Goal: Transaction & Acquisition: Purchase product/service

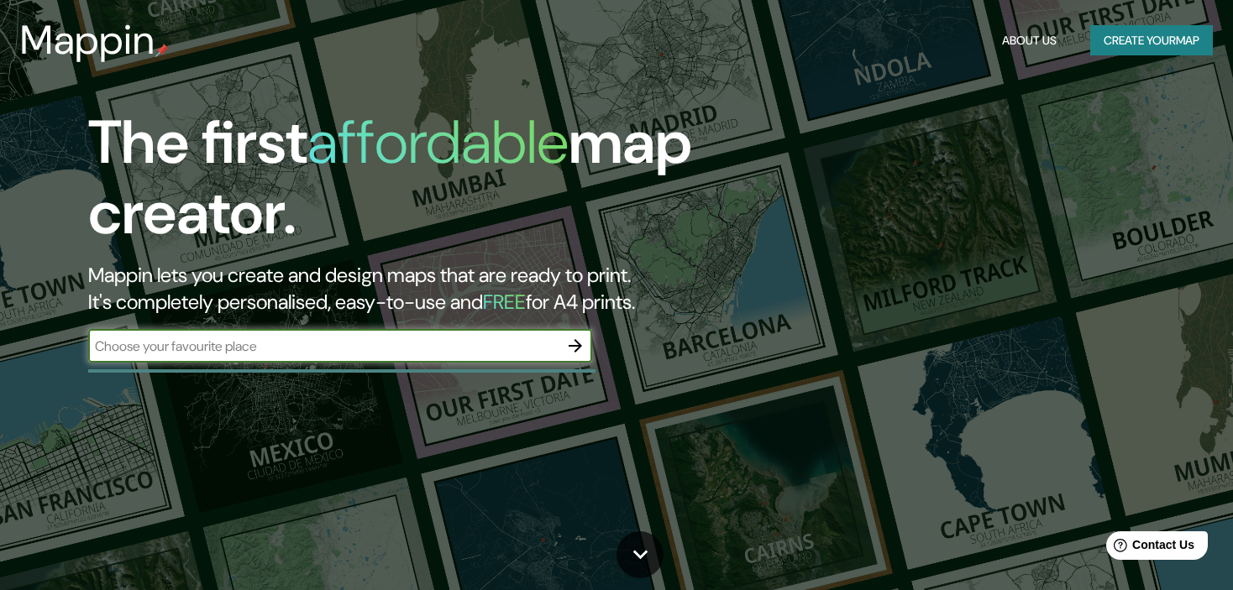
click at [569, 345] on icon "button" at bounding box center [575, 345] width 13 height 13
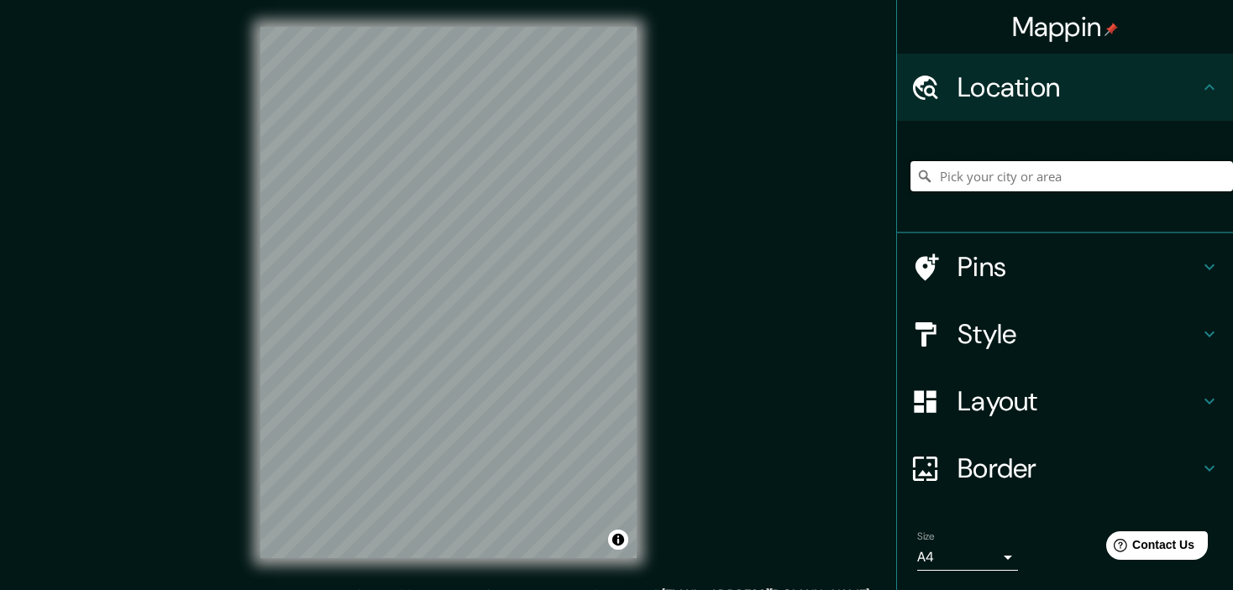
click at [950, 175] on input "Pick your city or area" at bounding box center [1072, 176] width 323 height 30
type input "[GEOGRAPHIC_DATA], [GEOGRAPHIC_DATA]"
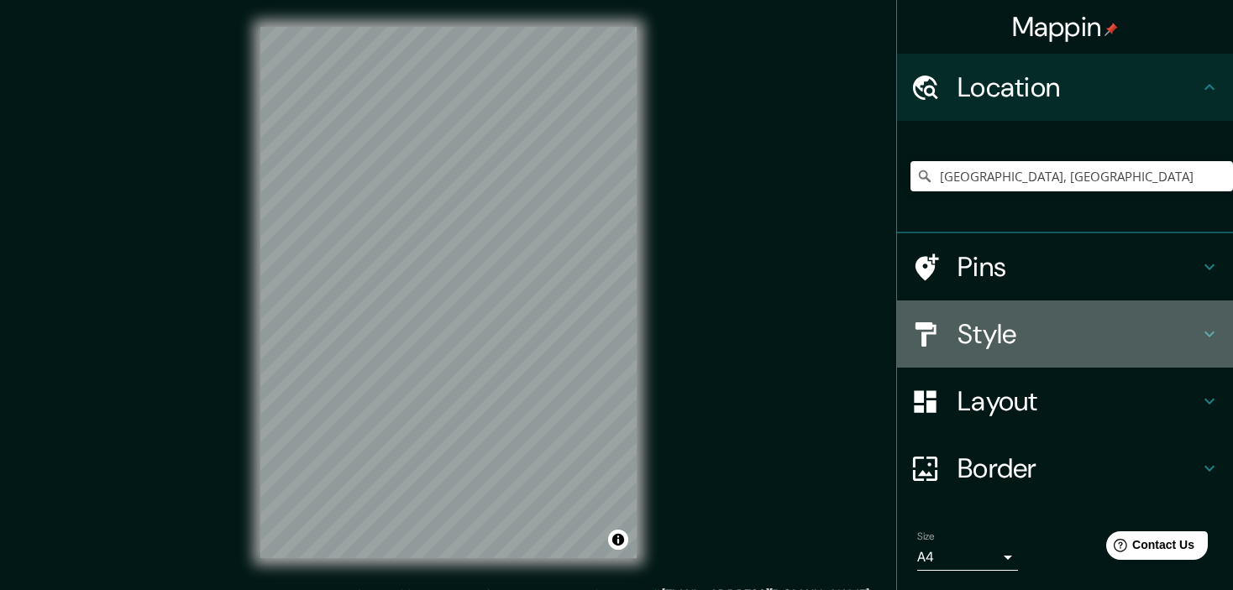
click at [1199, 331] on icon at bounding box center [1209, 334] width 20 height 20
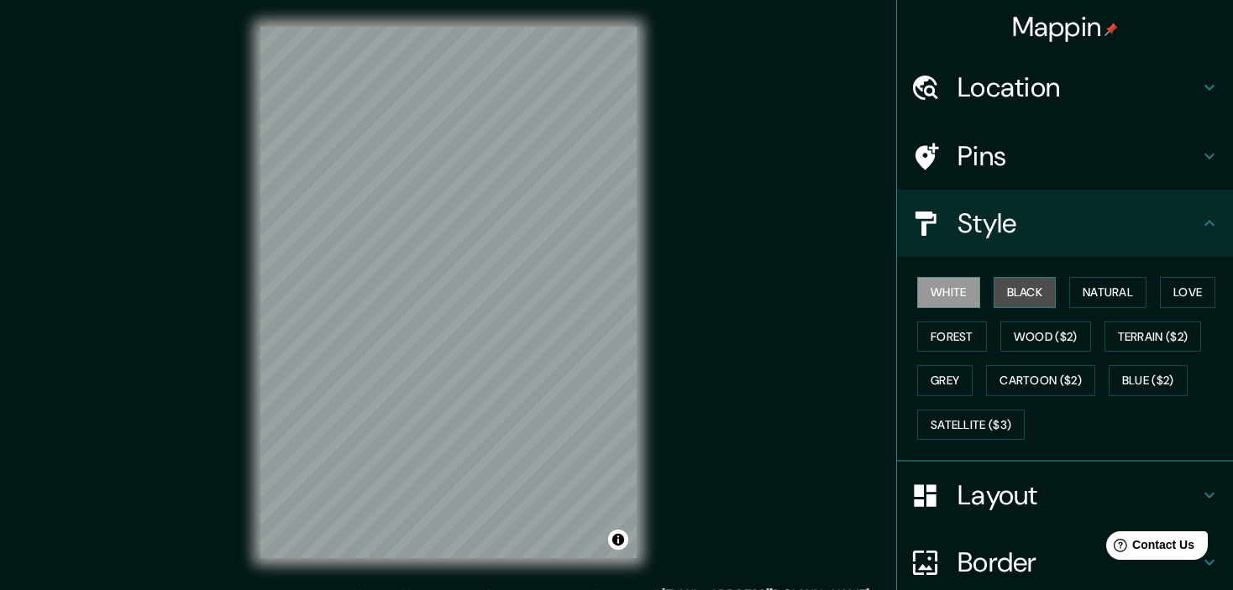
click at [1010, 298] on button "Black" at bounding box center [1025, 292] width 63 height 31
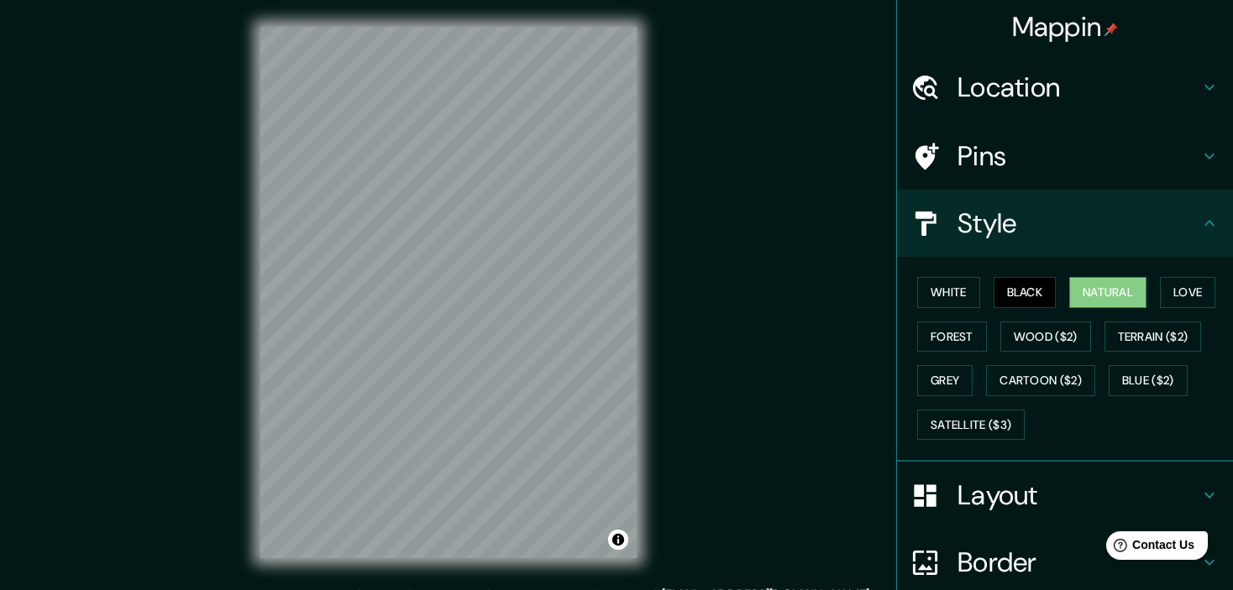
click at [1069, 292] on button "Natural" at bounding box center [1107, 292] width 77 height 31
click at [1194, 296] on button "Love" at bounding box center [1187, 292] width 55 height 31
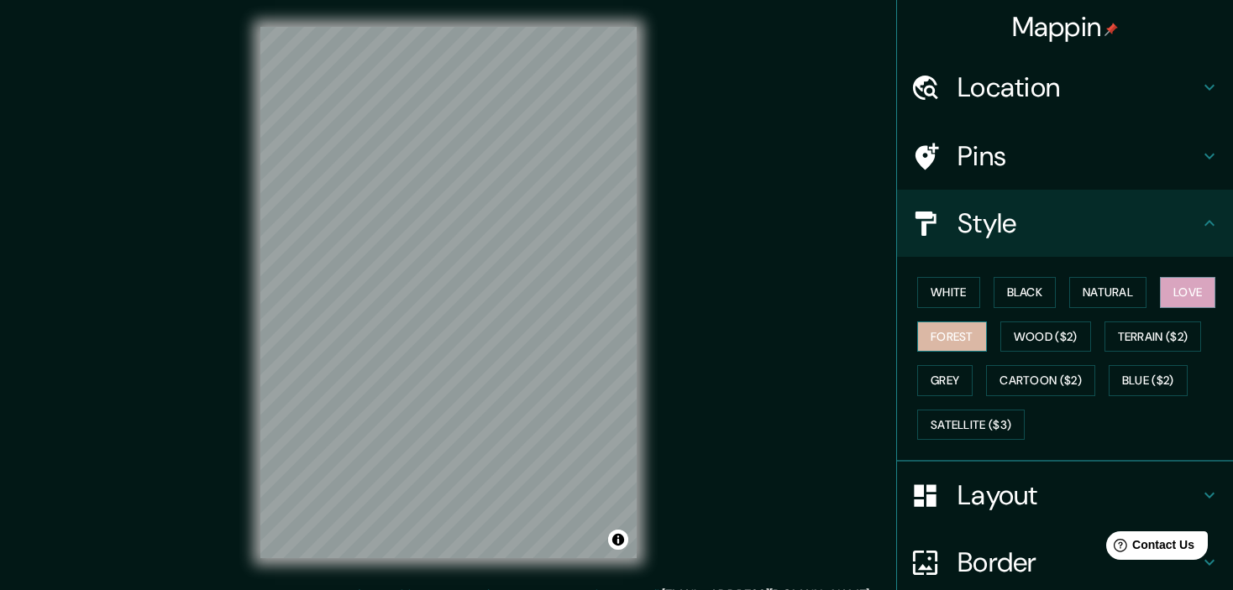
click at [958, 339] on button "Forest" at bounding box center [952, 337] width 70 height 31
click at [1141, 326] on button "Terrain ($2)" at bounding box center [1153, 337] width 97 height 31
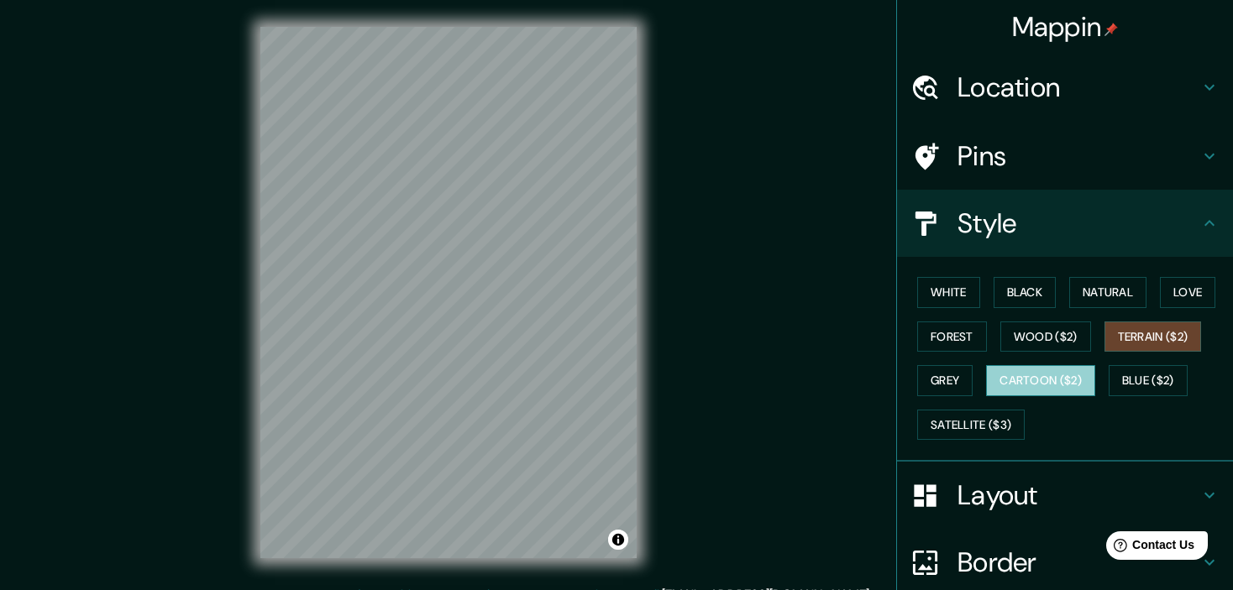
click at [1028, 383] on button "Cartoon ($2)" at bounding box center [1040, 380] width 109 height 31
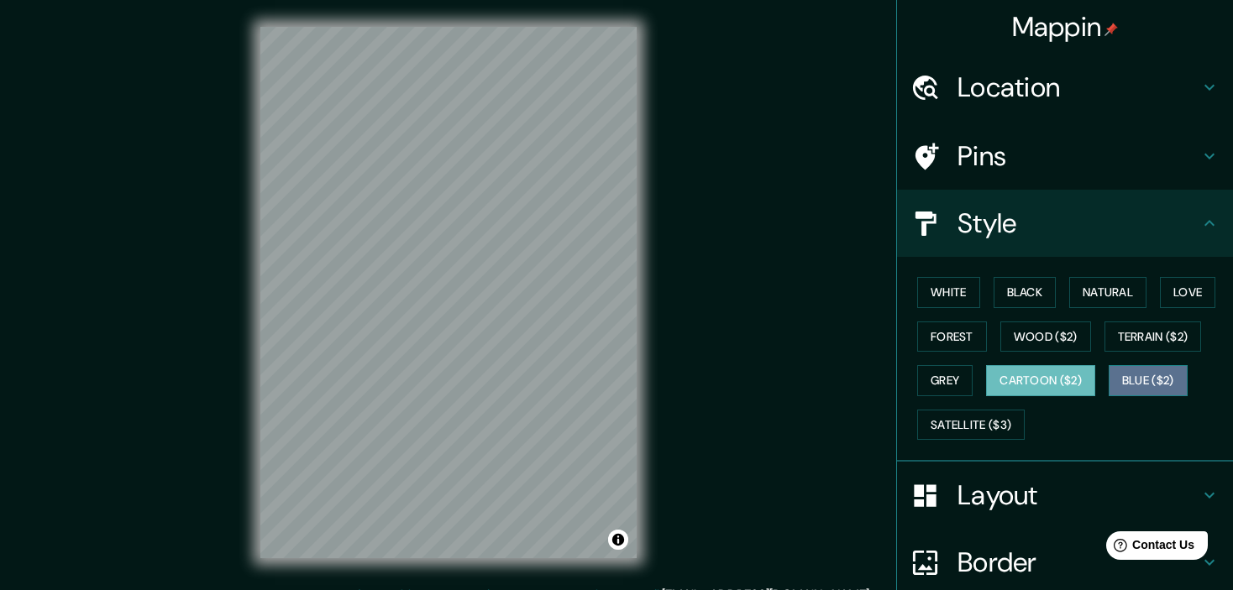
click at [1130, 378] on button "Blue ($2)" at bounding box center [1148, 380] width 79 height 31
click at [1126, 375] on button "Blue ($2)" at bounding box center [1148, 380] width 79 height 31
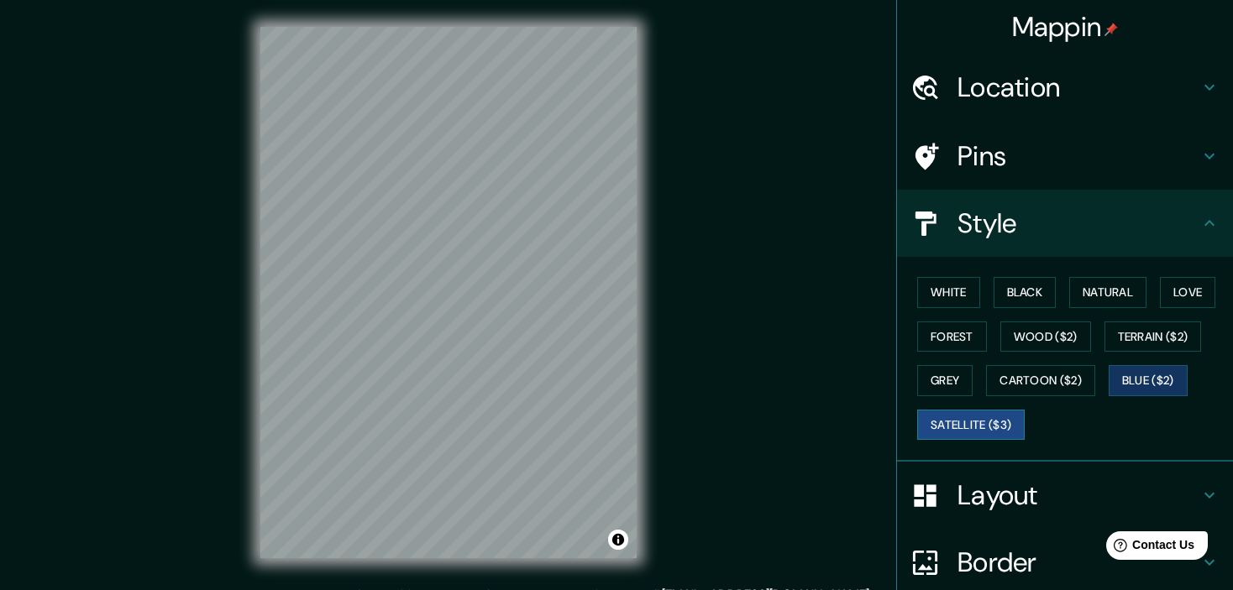
click at [991, 424] on button "Satellite ($3)" at bounding box center [971, 425] width 108 height 31
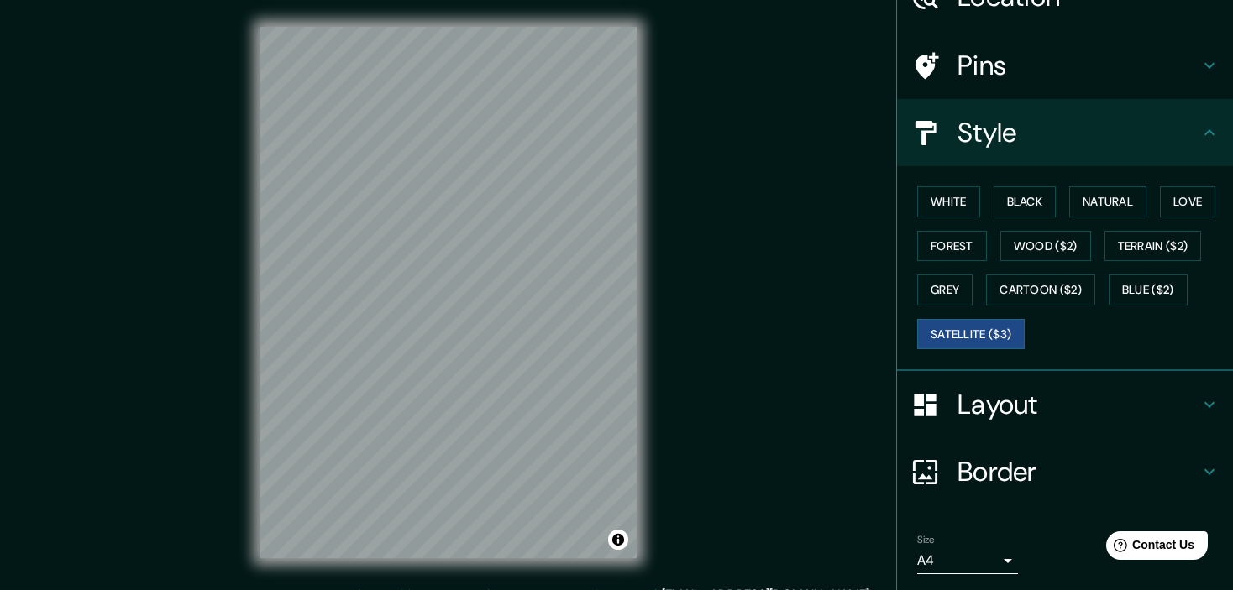
scroll to position [143, 0]
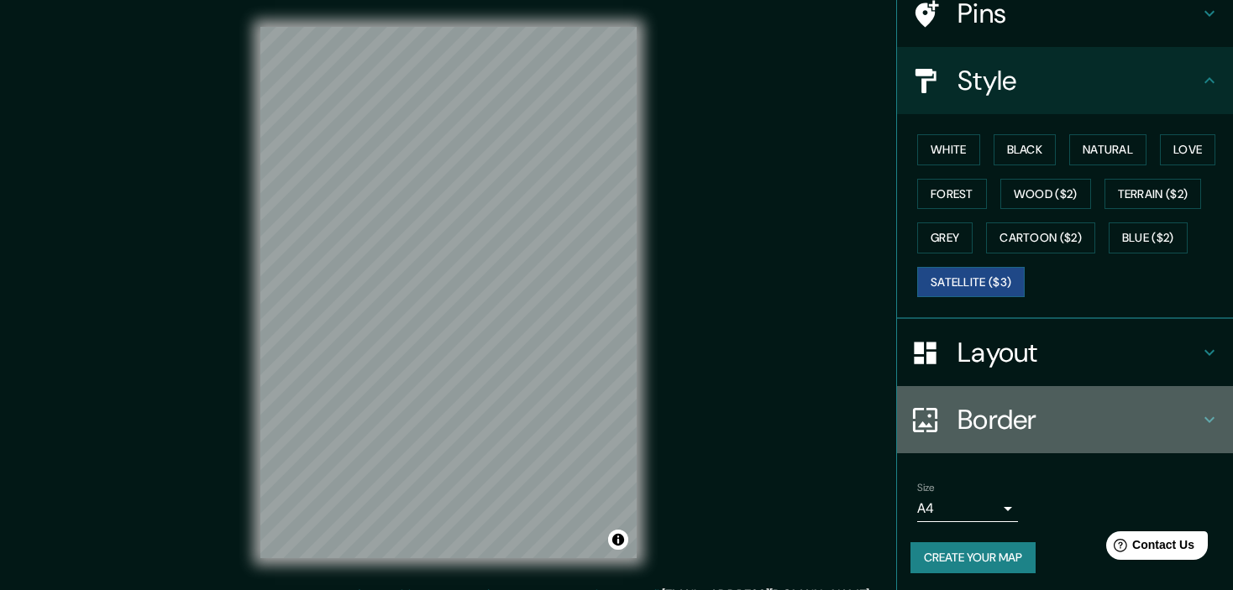
click at [1204, 417] on icon at bounding box center [1209, 420] width 10 height 6
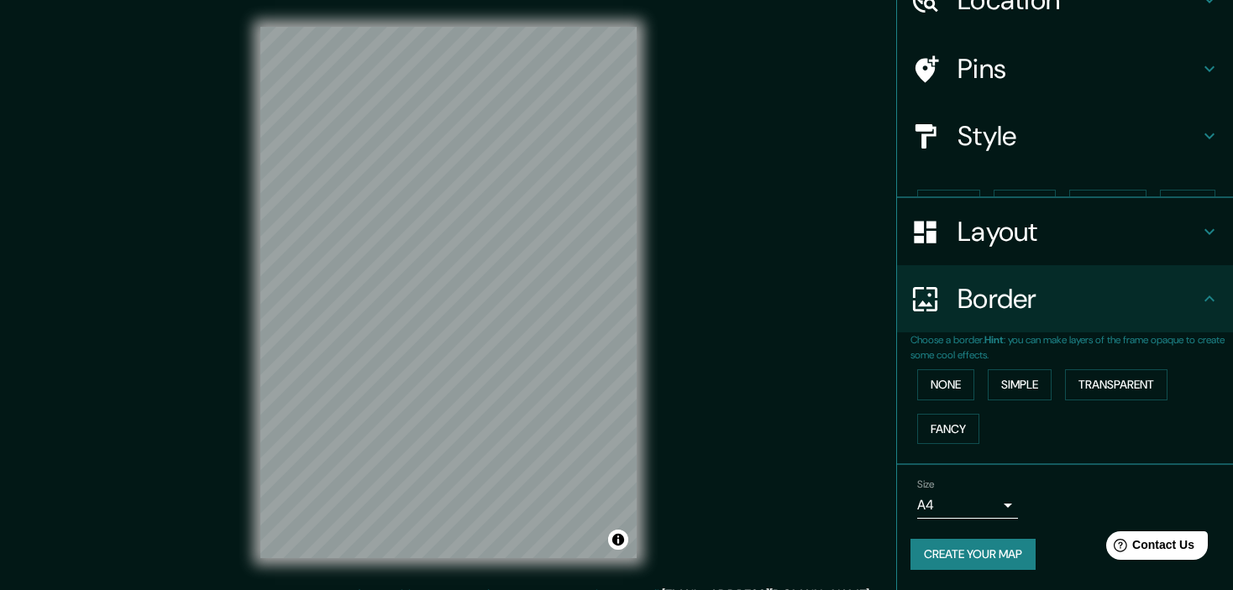
scroll to position [57, 0]
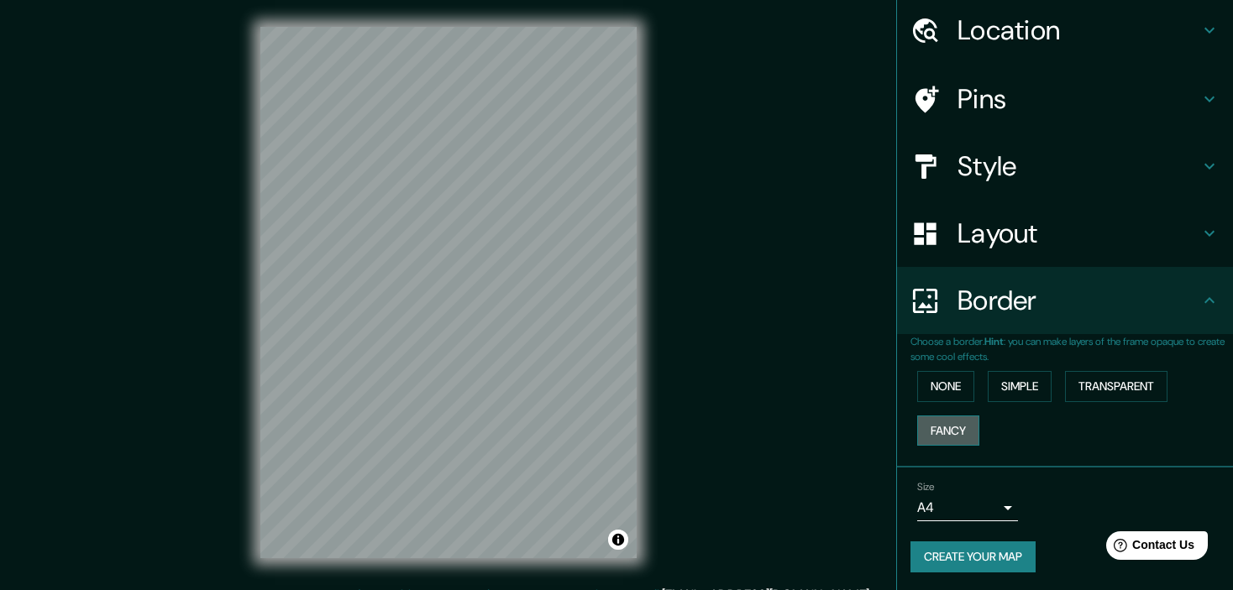
click at [939, 428] on button "Fancy" at bounding box center [948, 431] width 62 height 31
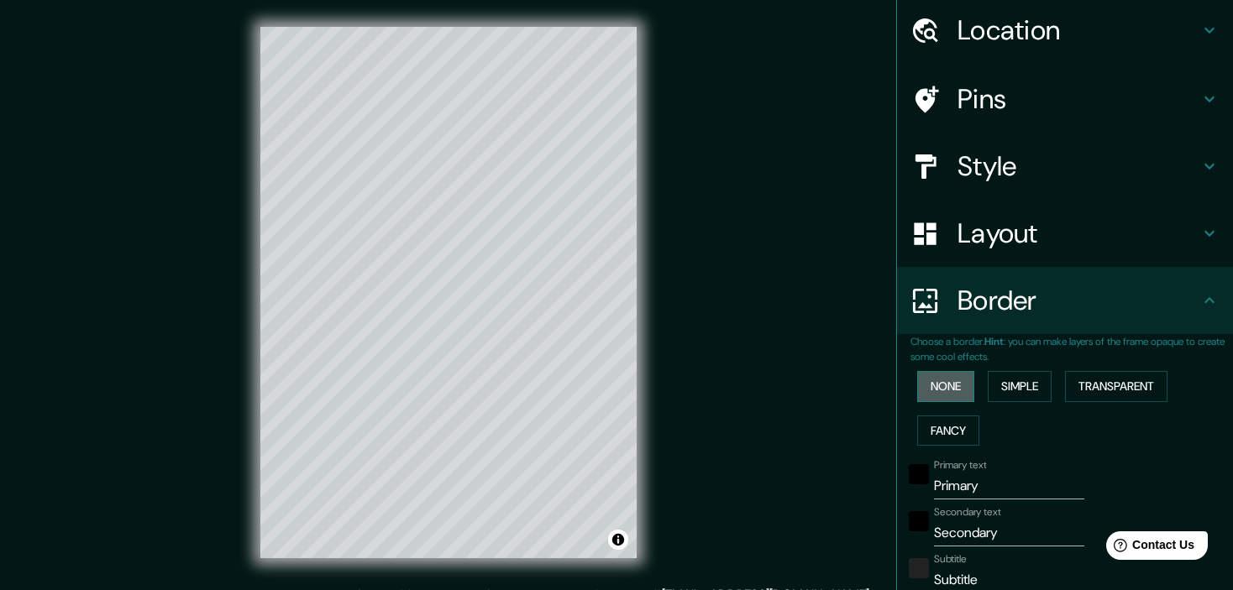
click at [933, 385] on button "None" at bounding box center [945, 386] width 57 height 31
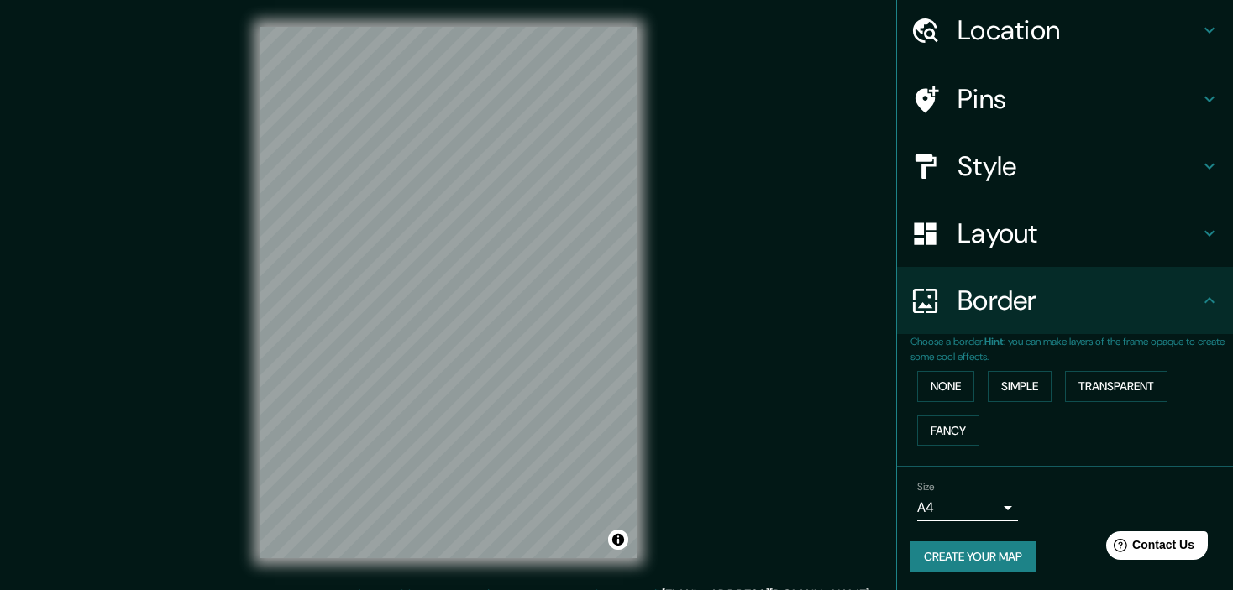
click at [1199, 227] on icon at bounding box center [1209, 233] width 20 height 20
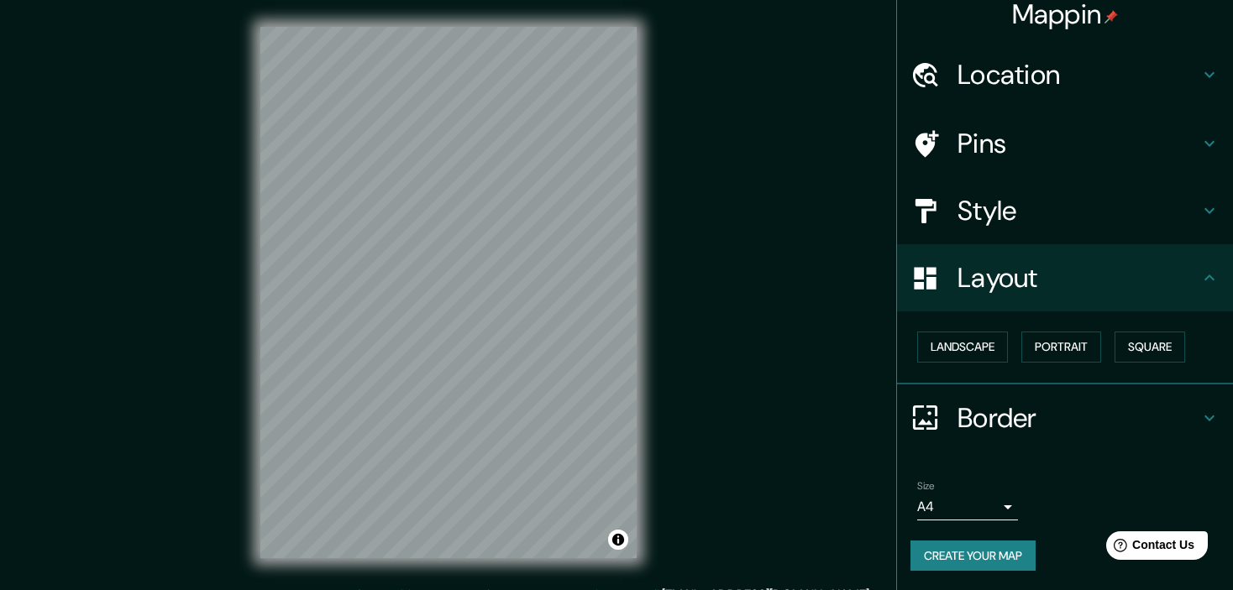
scroll to position [12, 0]
click at [1051, 347] on button "Portrait" at bounding box center [1061, 348] width 80 height 31
click at [1118, 344] on button "Square" at bounding box center [1150, 348] width 71 height 31
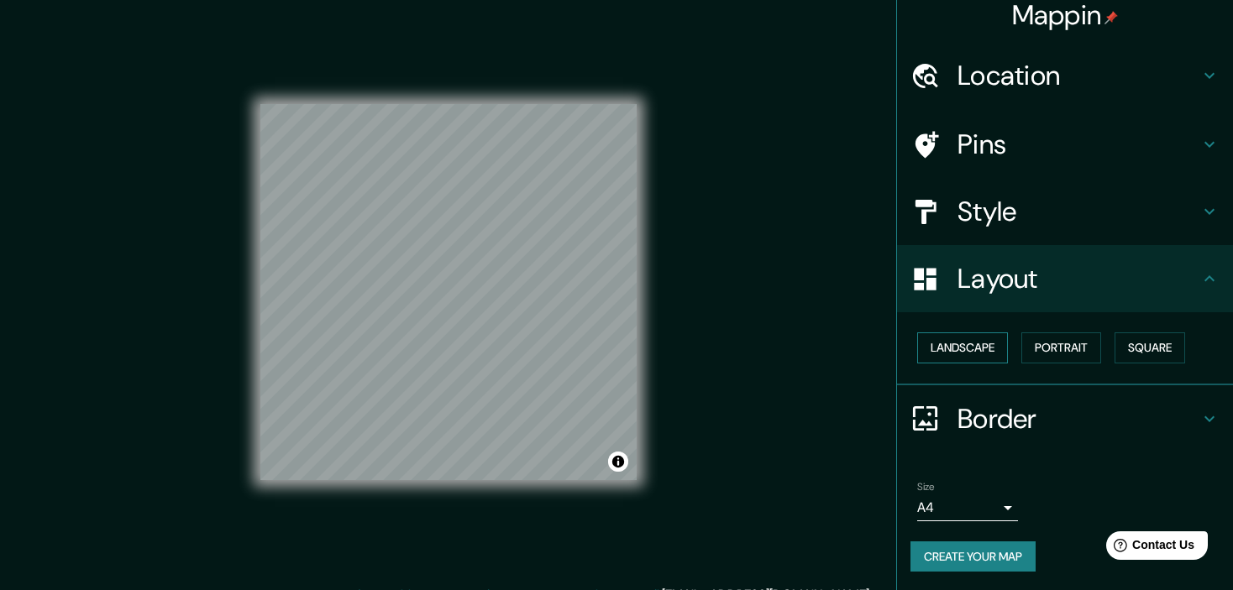
click at [953, 345] on button "Landscape" at bounding box center [962, 348] width 91 height 31
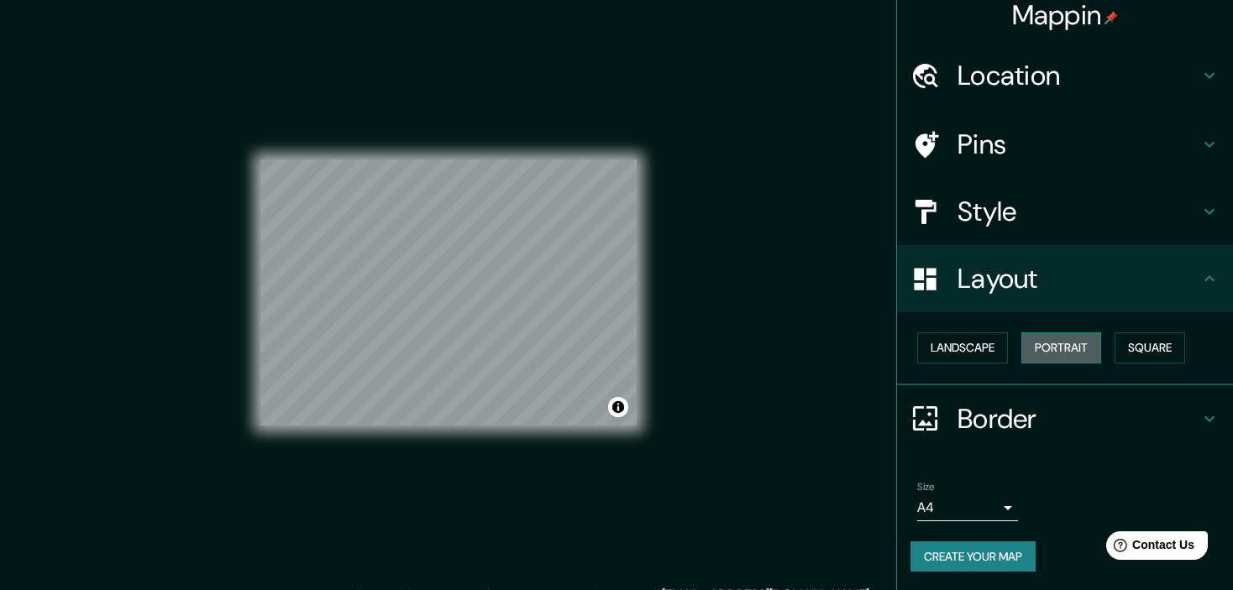
click at [1081, 346] on button "Portrait" at bounding box center [1061, 348] width 80 height 31
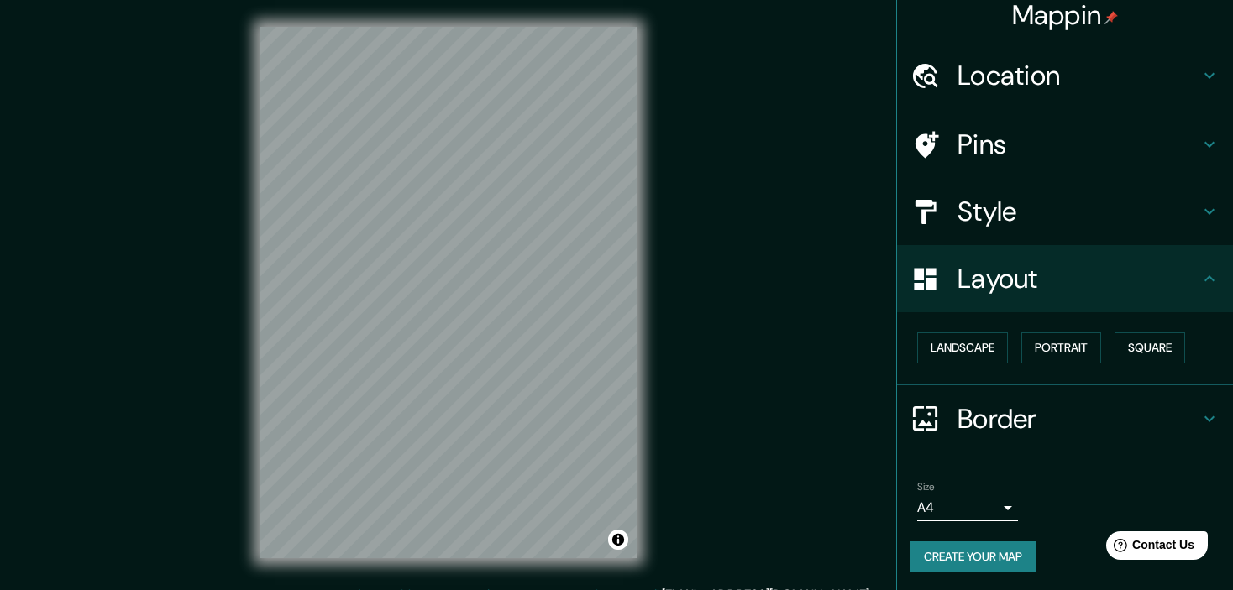
click at [1204, 209] on icon at bounding box center [1209, 212] width 10 height 6
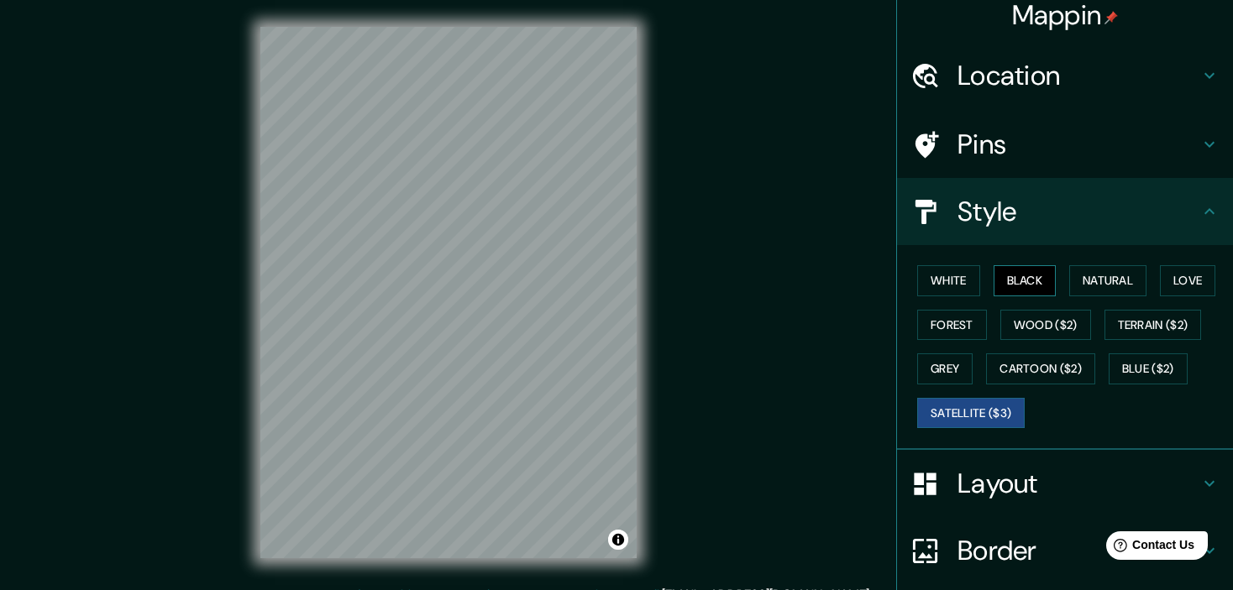
click at [980, 277] on div "White Black Natural Love Forest Wood ($2) Terrain ($2) Grey Cartoon ($2) Blue (…" at bounding box center [1072, 347] width 323 height 176
click at [994, 277] on button "Black" at bounding box center [1025, 280] width 63 height 31
click at [1100, 279] on button "Natural" at bounding box center [1107, 280] width 77 height 31
click at [1000, 279] on button "Black" at bounding box center [1025, 280] width 63 height 31
